Goal: Task Accomplishment & Management: Manage account settings

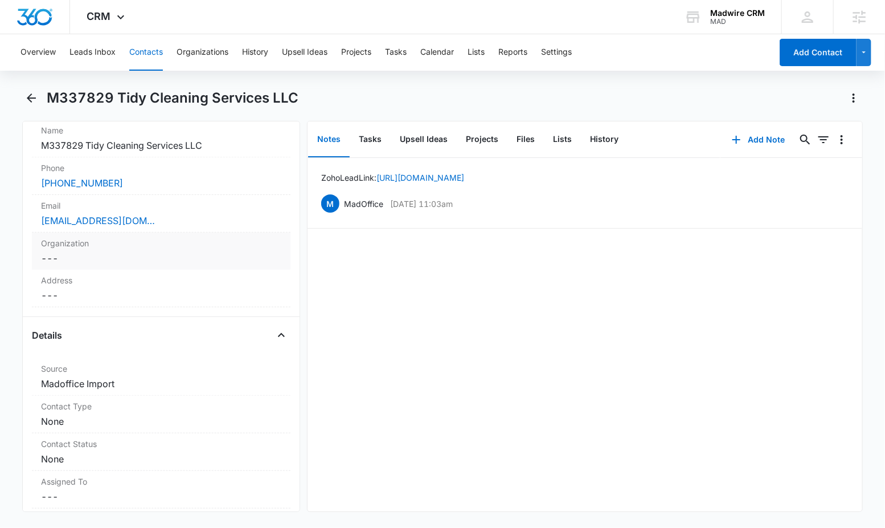
scroll to position [265, 0]
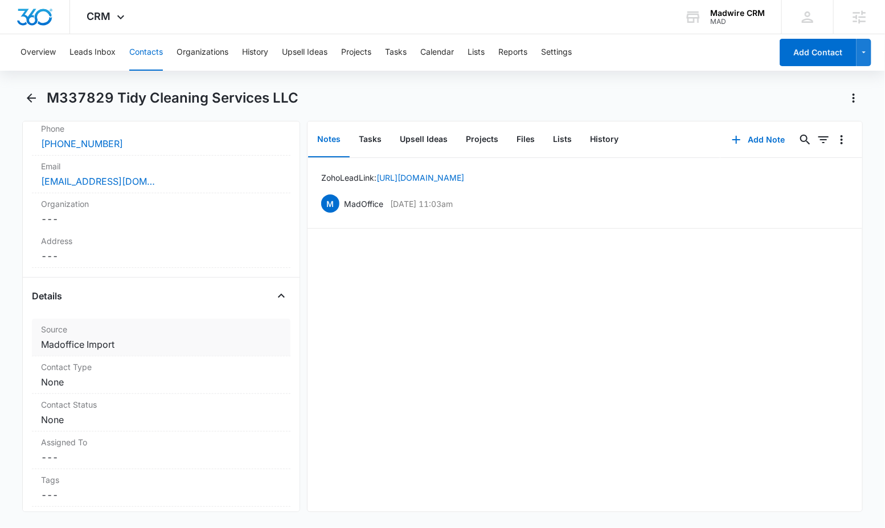
click at [179, 351] on dd "Cancel Save Changes Madoffice Import" at bounding box center [161, 344] width 240 height 14
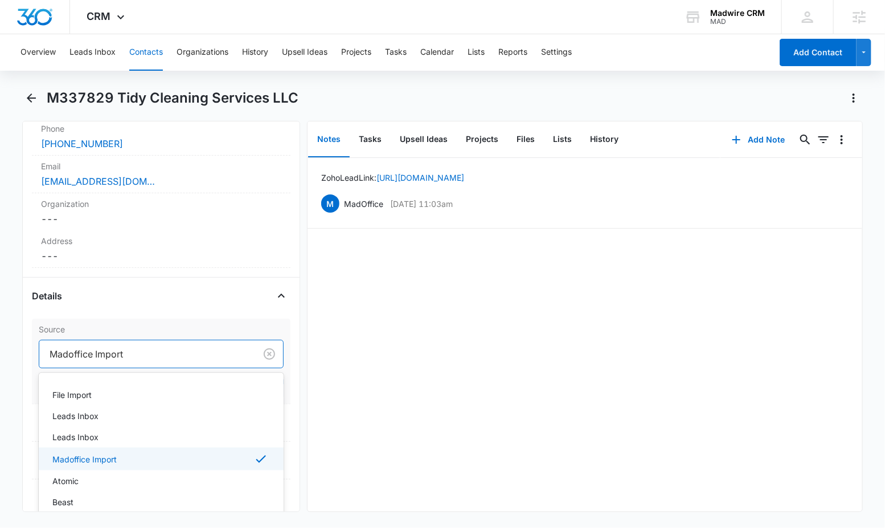
click at [178, 362] on div at bounding box center [145, 354] width 191 height 16
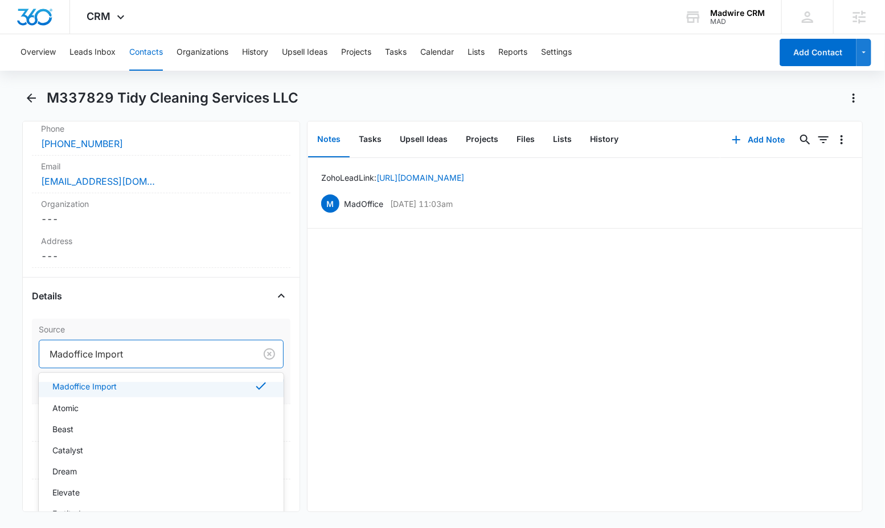
scroll to position [96, 0]
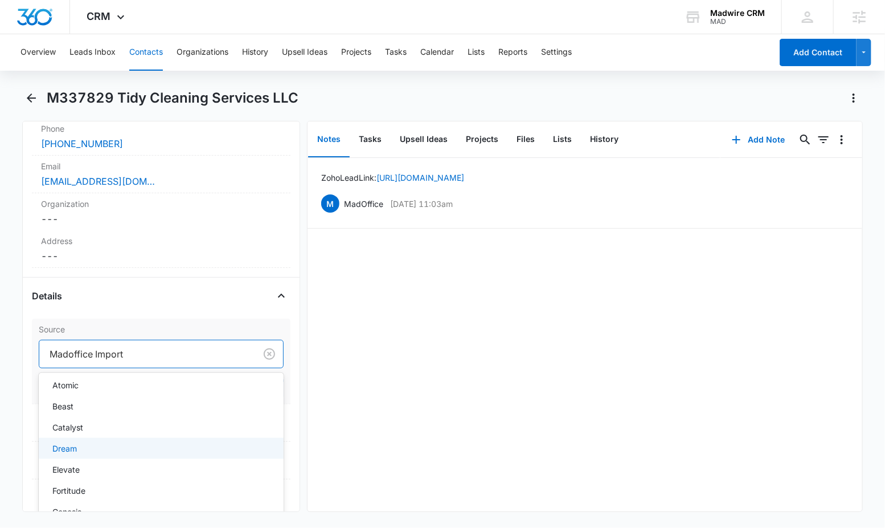
click at [175, 454] on div "Dream" at bounding box center [159, 448] width 215 height 12
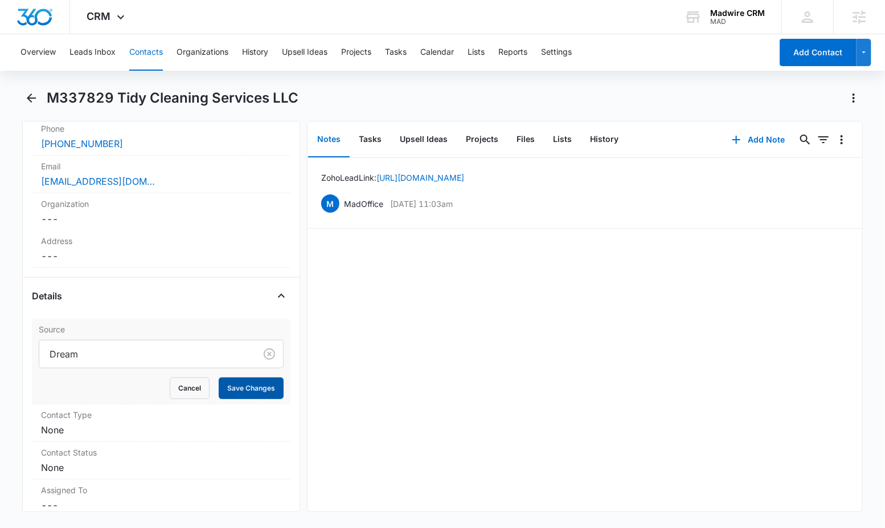
click at [232, 399] on button "Save Changes" at bounding box center [251, 388] width 65 height 22
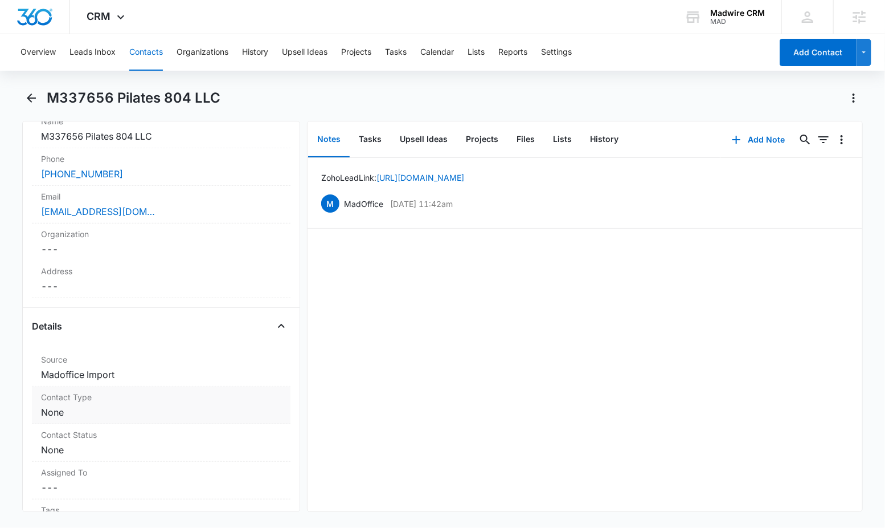
scroll to position [358, 0]
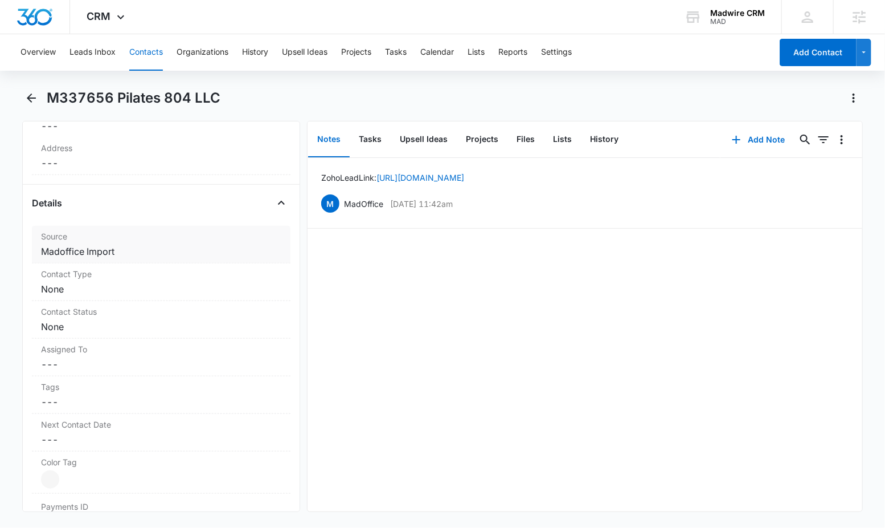
click at [86, 253] on dd "Cancel Save Changes Madoffice Import" at bounding box center [161, 251] width 240 height 14
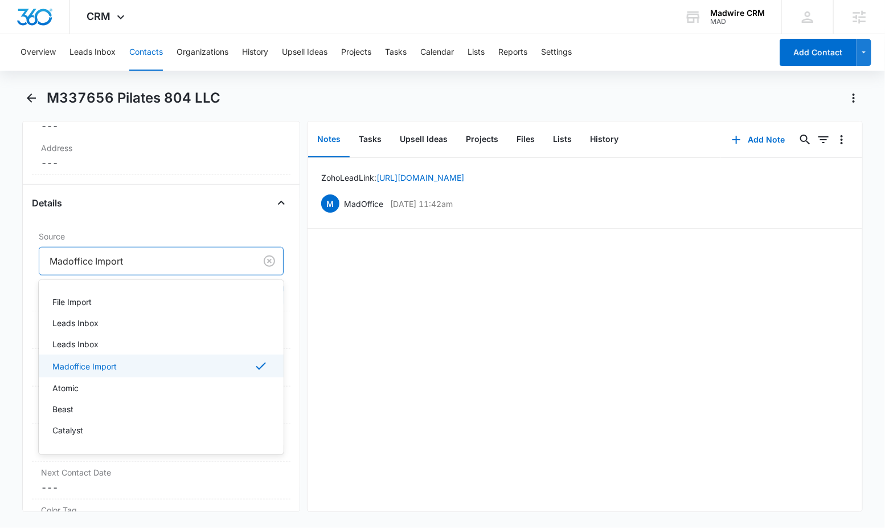
click at [126, 261] on div at bounding box center [145, 261] width 191 height 16
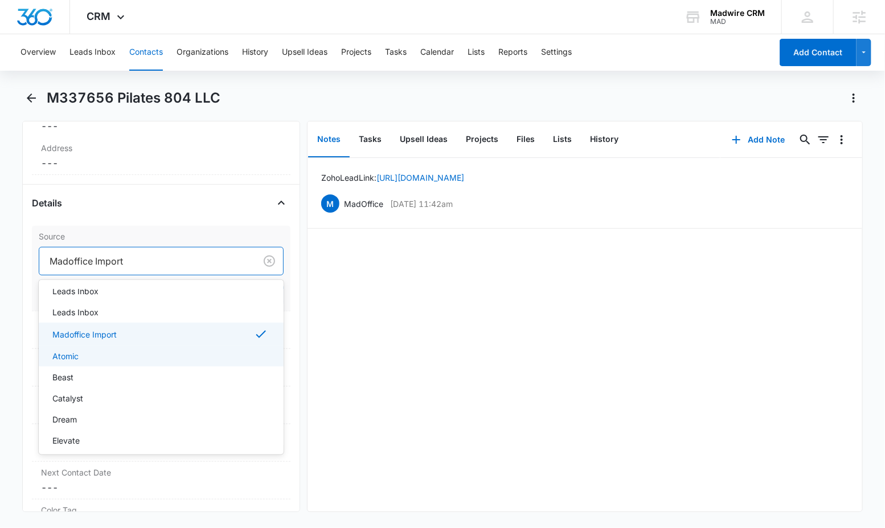
scroll to position [41, 0]
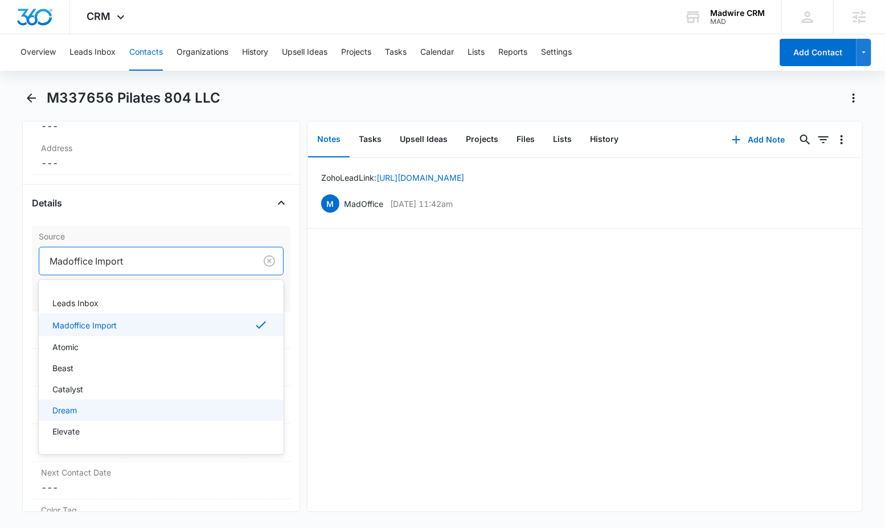
click at [152, 410] on div "Dream" at bounding box center [159, 410] width 215 height 12
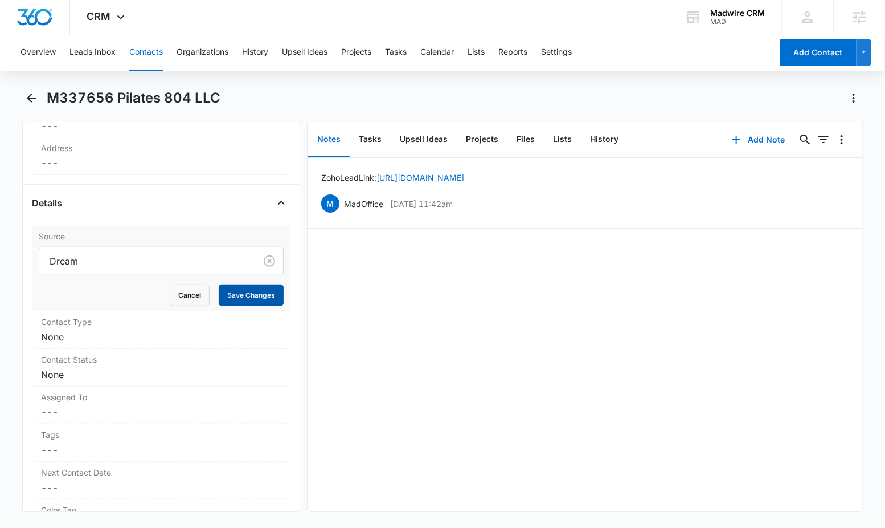
click at [231, 292] on button "Save Changes" at bounding box center [251, 295] width 65 height 22
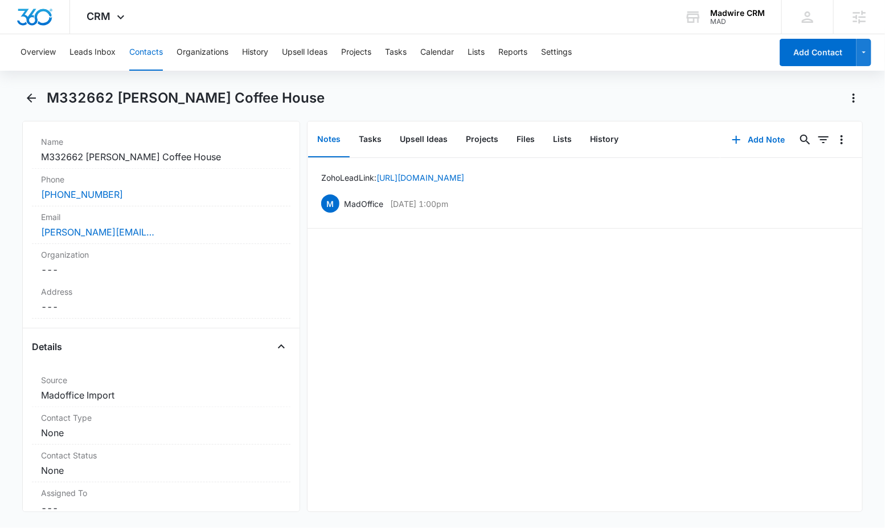
scroll to position [265, 0]
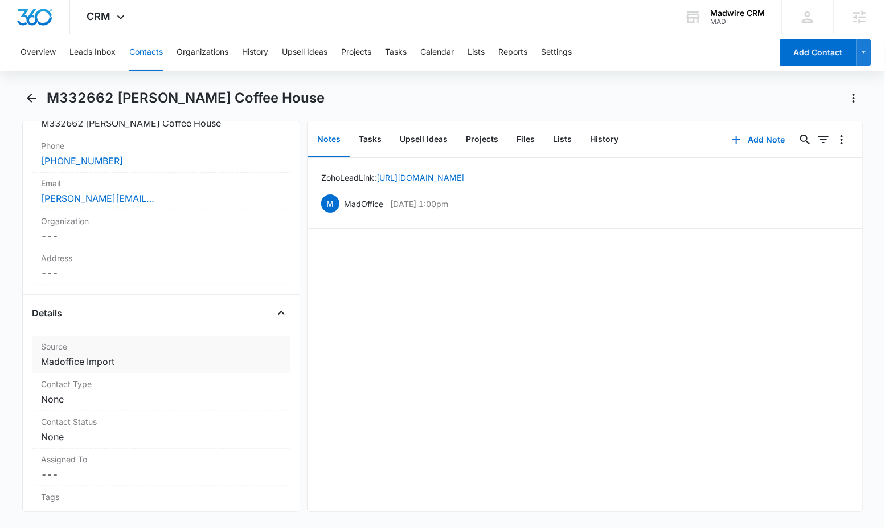
click at [115, 354] on dd "Cancel Save Changes Madoffice Import" at bounding box center [161, 361] width 240 height 14
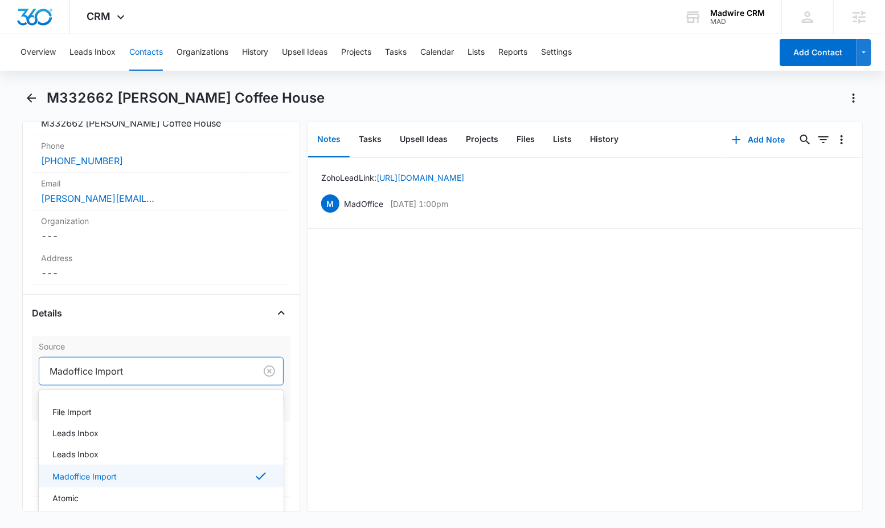
click at [117, 363] on div at bounding box center [145, 371] width 191 height 16
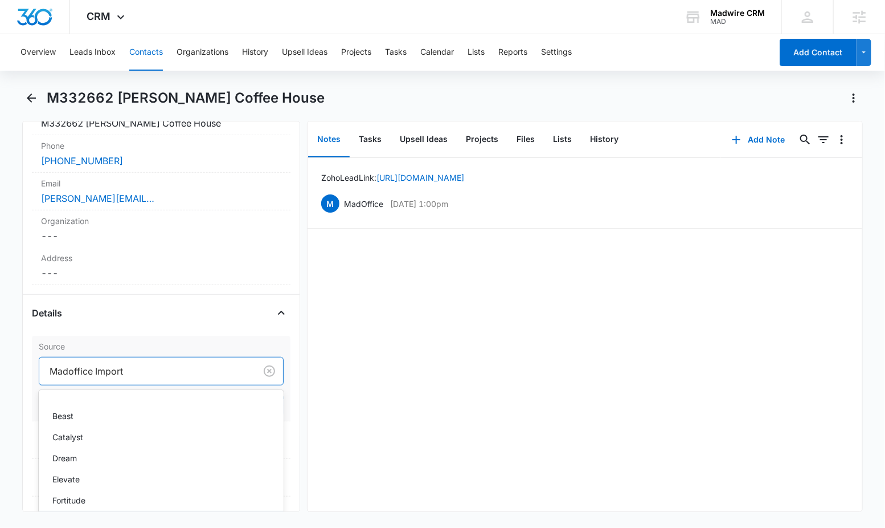
scroll to position [103, 0]
click at [142, 473] on div "Elevate" at bounding box center [159, 479] width 215 height 12
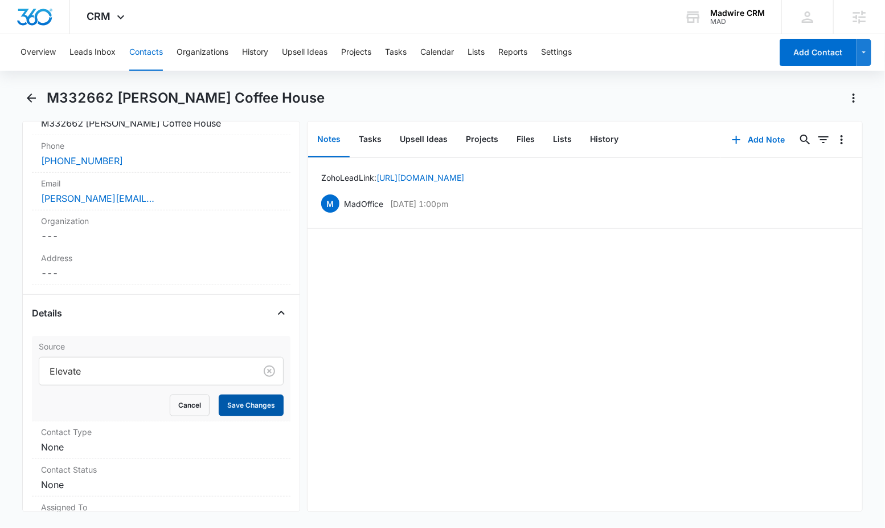
click at [243, 394] on button "Save Changes" at bounding box center [251, 405] width 65 height 22
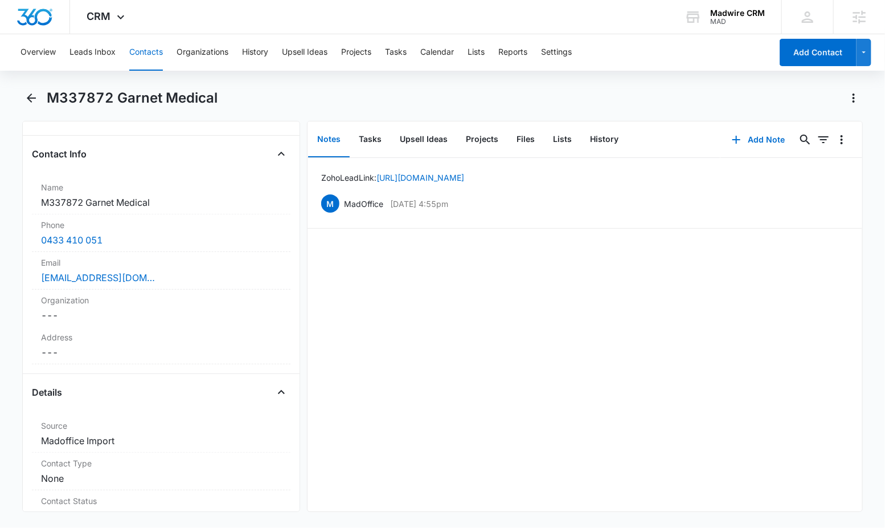
scroll to position [412, 0]
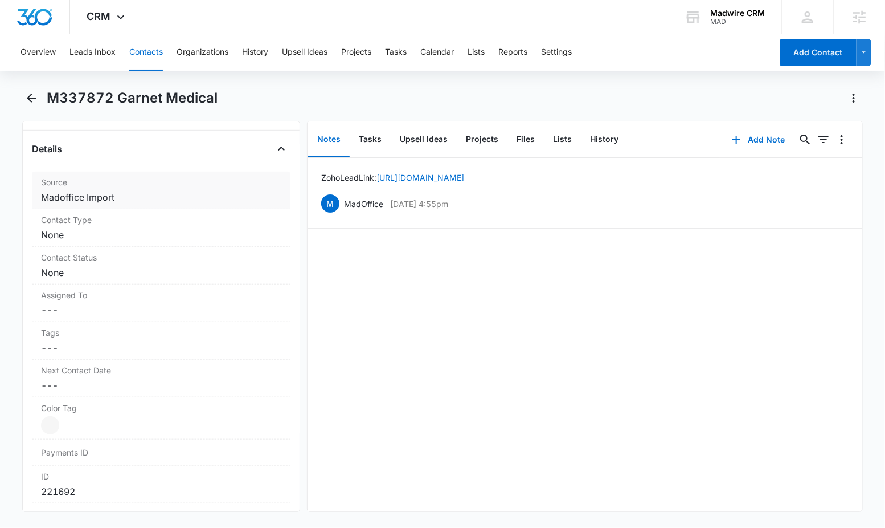
click at [122, 199] on dd "Cancel Save Changes Madoffice Import" at bounding box center [161, 197] width 240 height 14
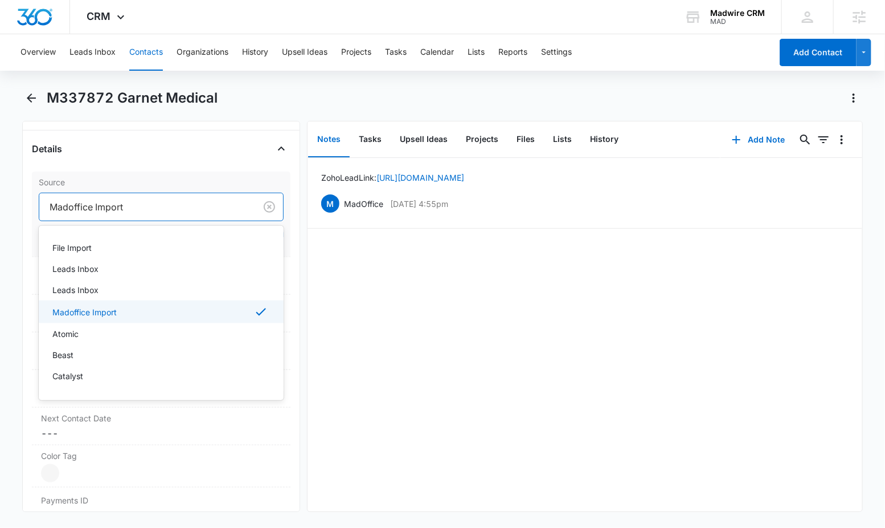
click at [125, 204] on div at bounding box center [145, 207] width 191 height 16
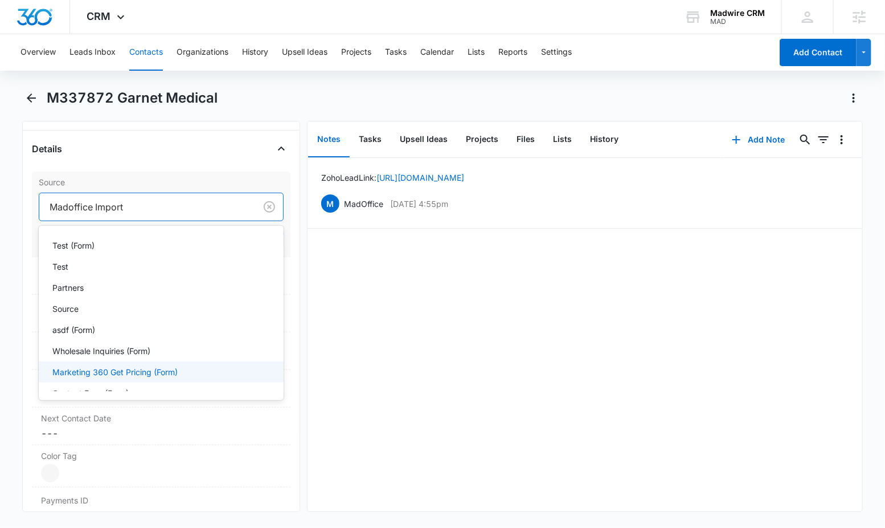
scroll to position [1152, 0]
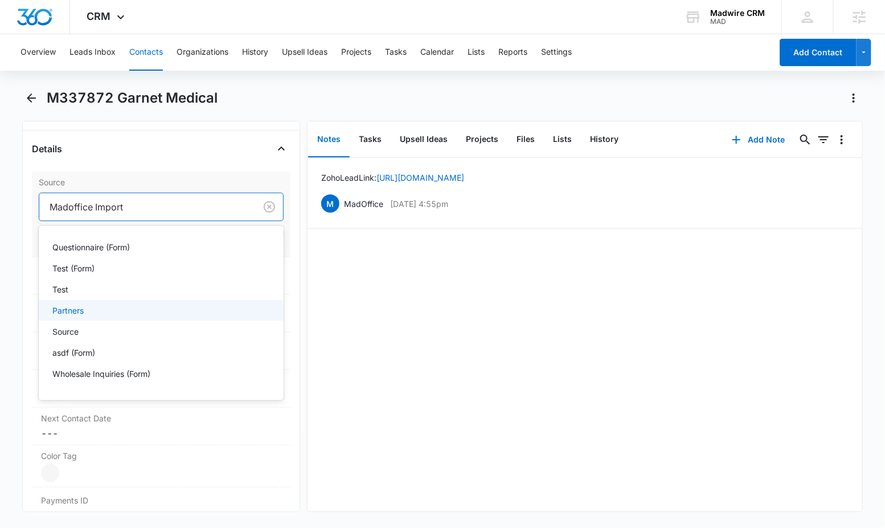
click at [138, 316] on div "Partners" at bounding box center [159, 310] width 215 height 12
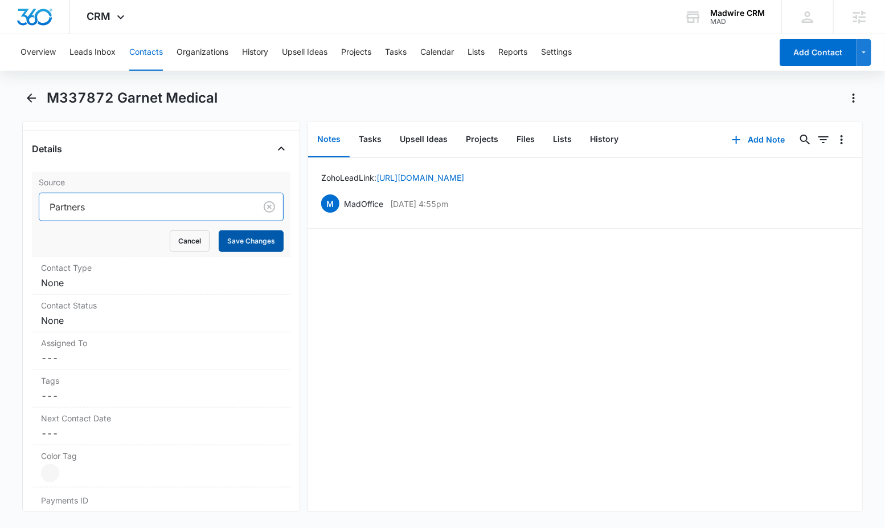
click at [223, 239] on button "Save Changes" at bounding box center [251, 241] width 65 height 22
